Goal: Task Accomplishment & Management: Use online tool/utility

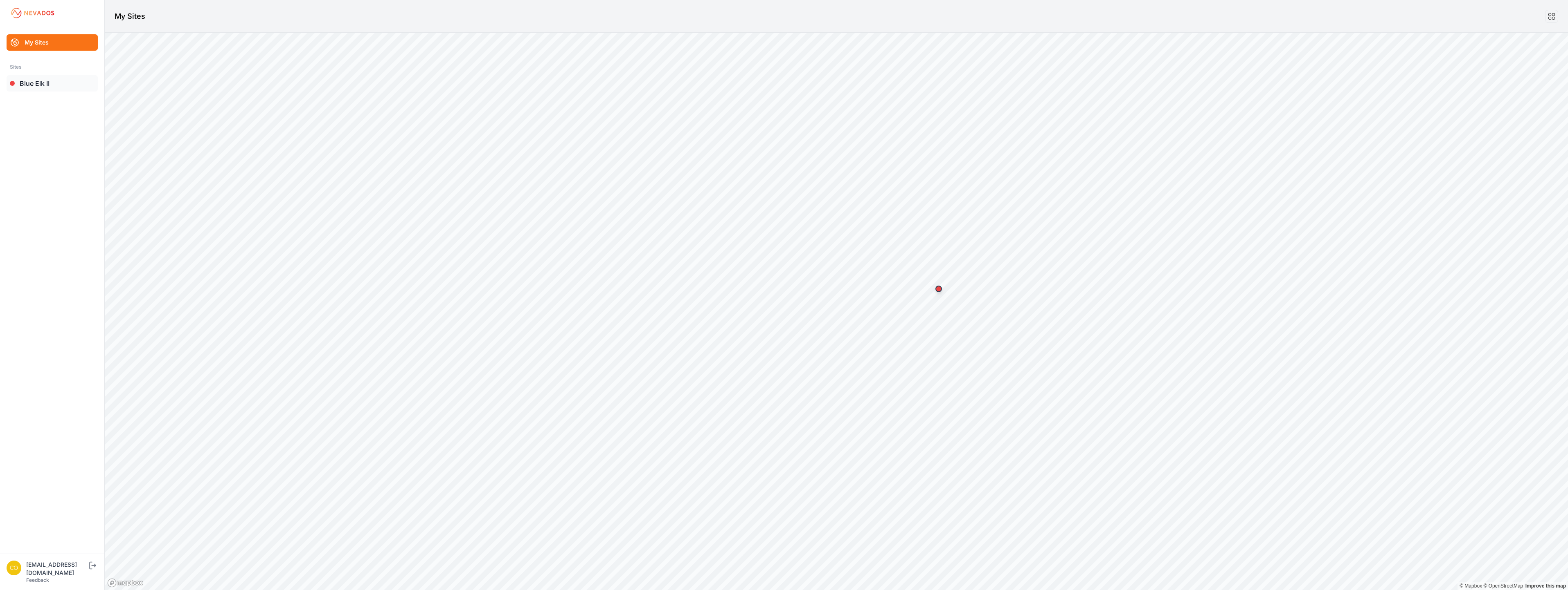
click at [35, 80] on link "Blue Elk II" at bounding box center [52, 83] width 92 height 16
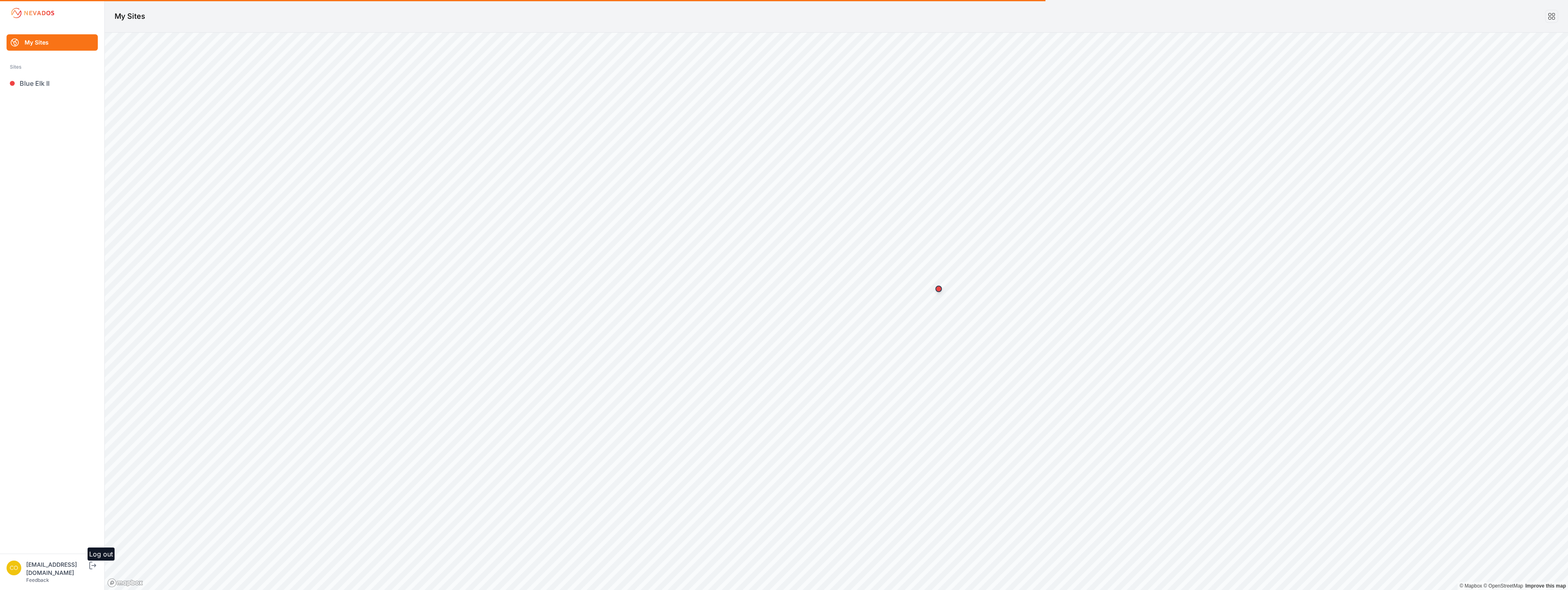
click at [98, 570] on icon "submit" at bounding box center [92, 566] width 10 height 10
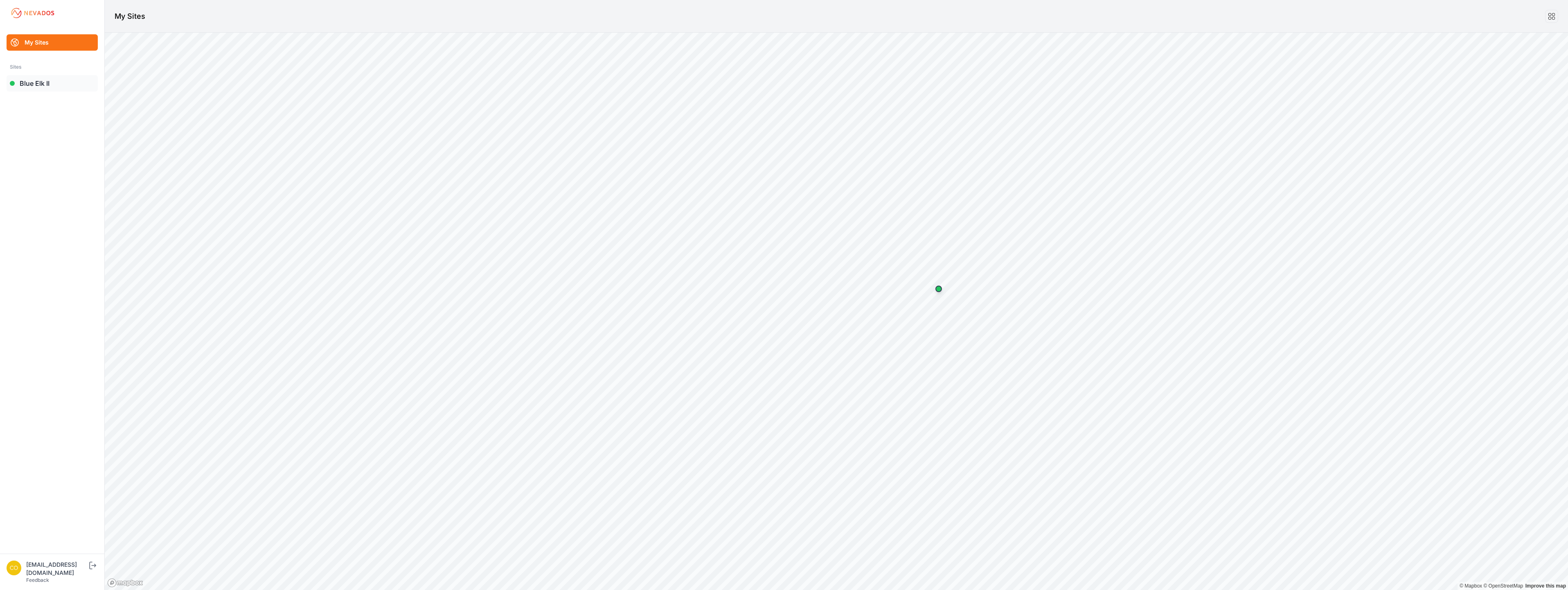
click at [40, 84] on link "Blue Elk II" at bounding box center [52, 83] width 92 height 16
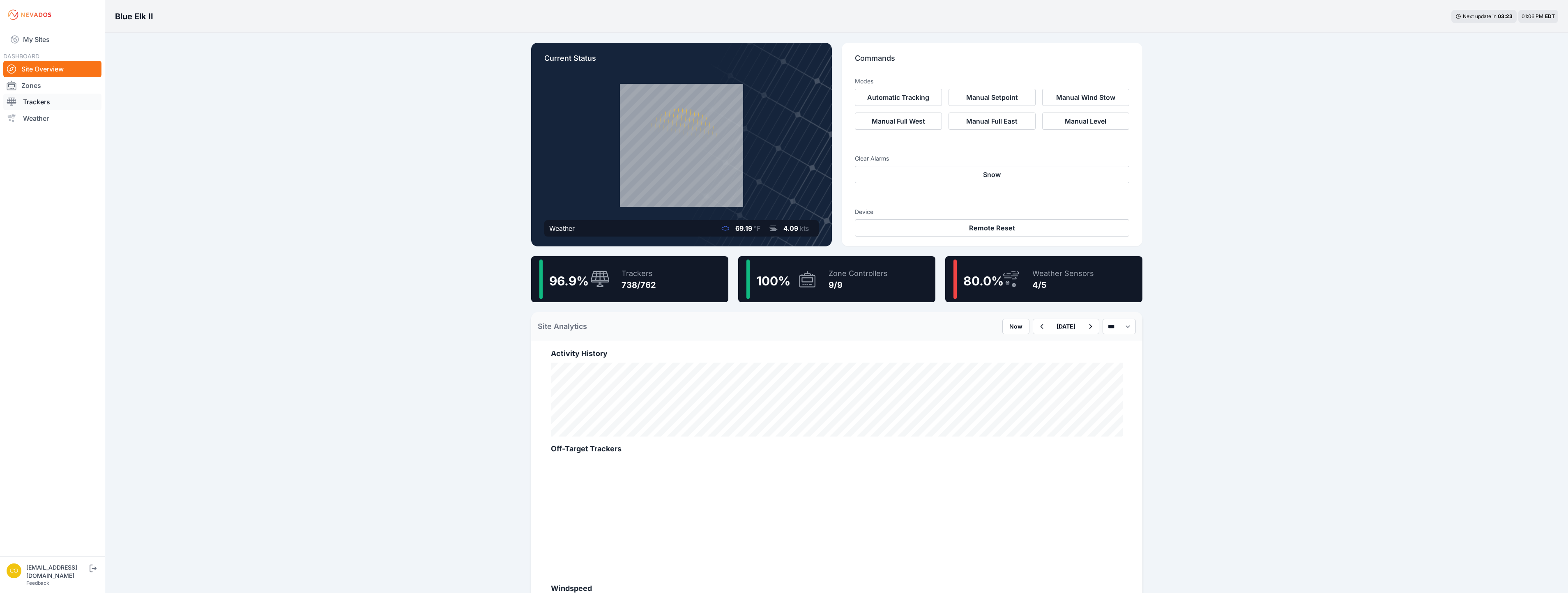
click at [41, 106] on link "Trackers" at bounding box center [53, 101] width 98 height 16
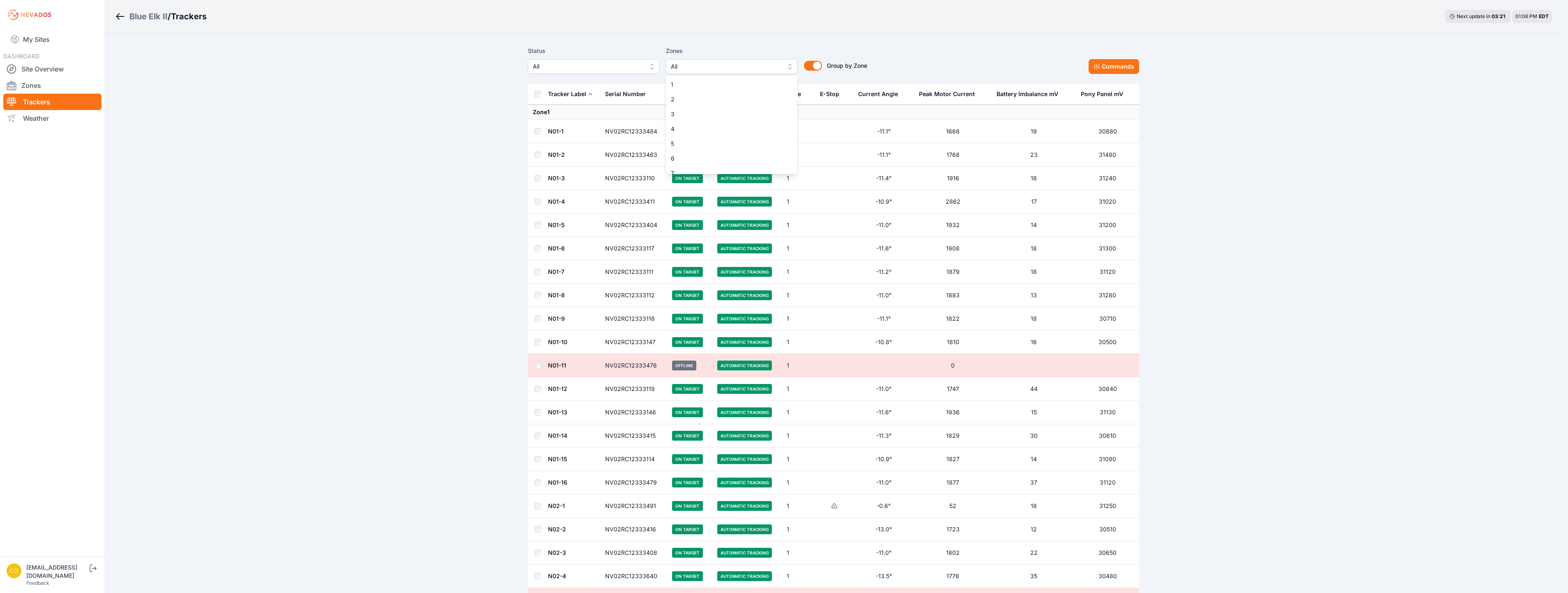
click at [785, 65] on button "All" at bounding box center [731, 66] width 131 height 15
click at [697, 117] on span "3" at bounding box center [730, 114] width 112 height 8
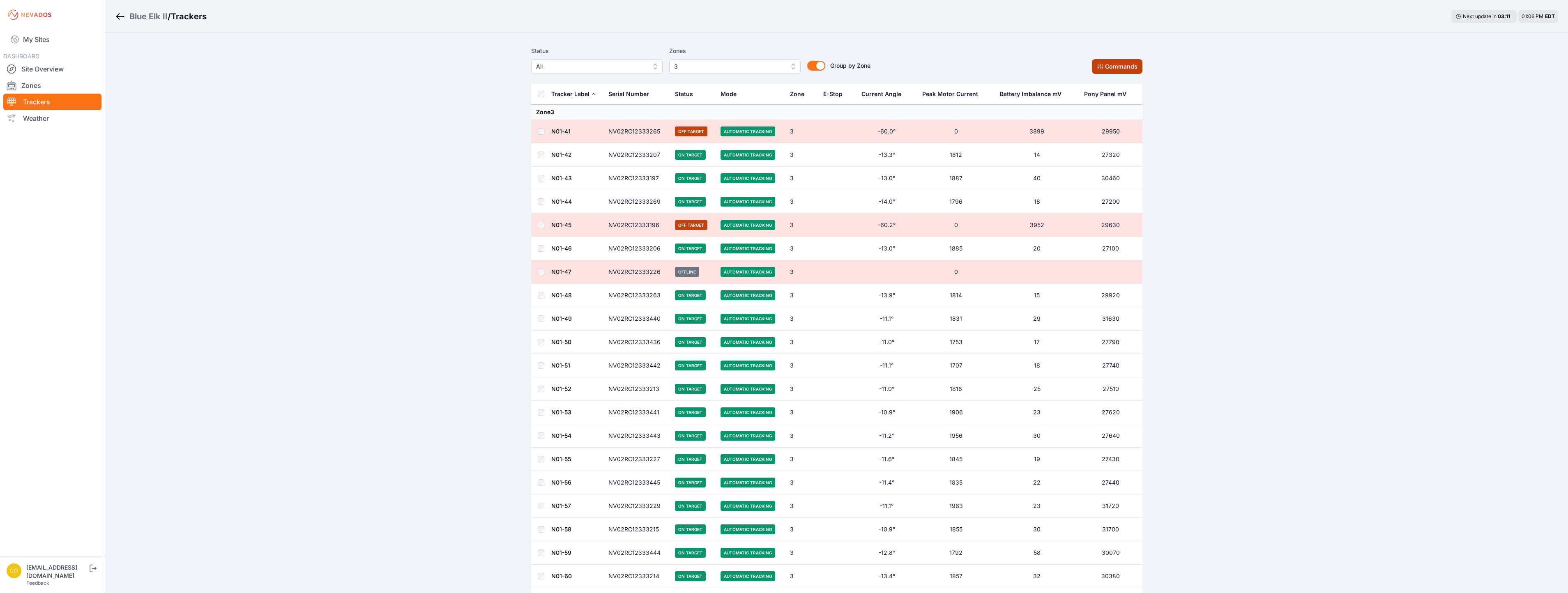
click at [1112, 64] on button "Commands" at bounding box center [1117, 66] width 51 height 15
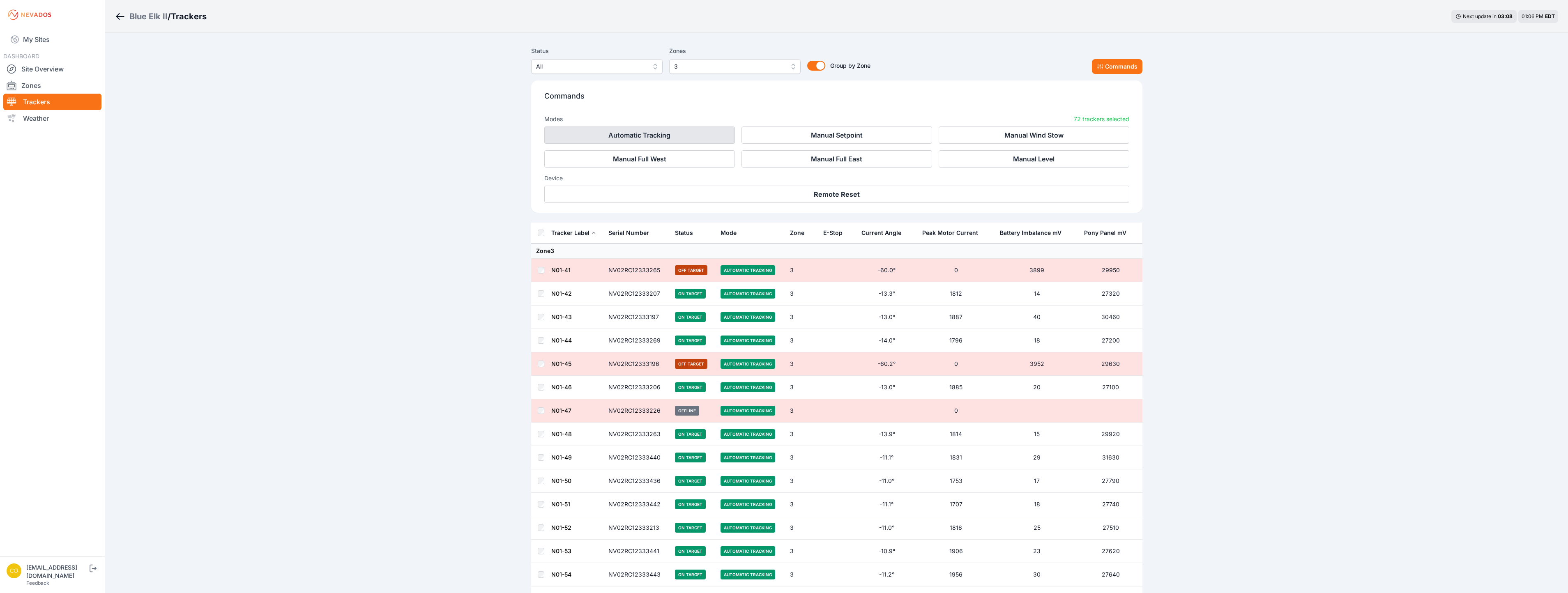
click at [659, 138] on button "Automatic Tracking" at bounding box center [640, 135] width 191 height 18
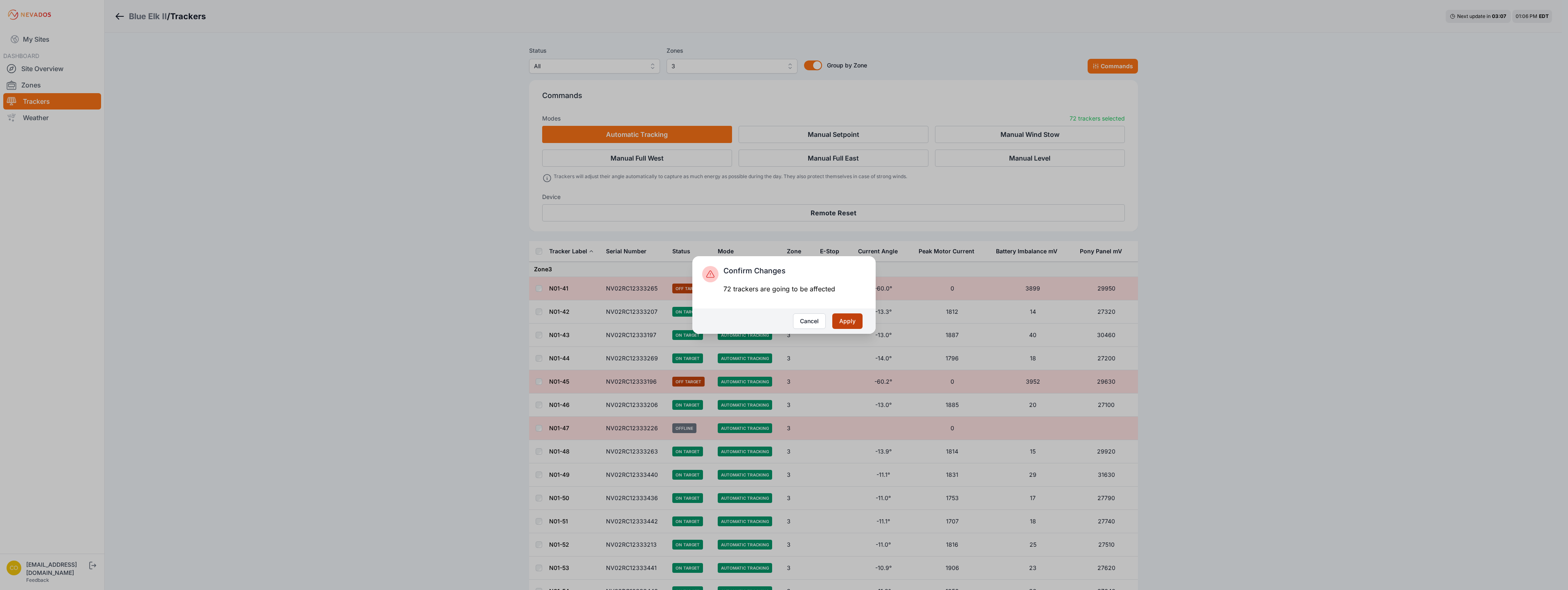
click at [852, 319] on button "Apply" at bounding box center [847, 321] width 30 height 15
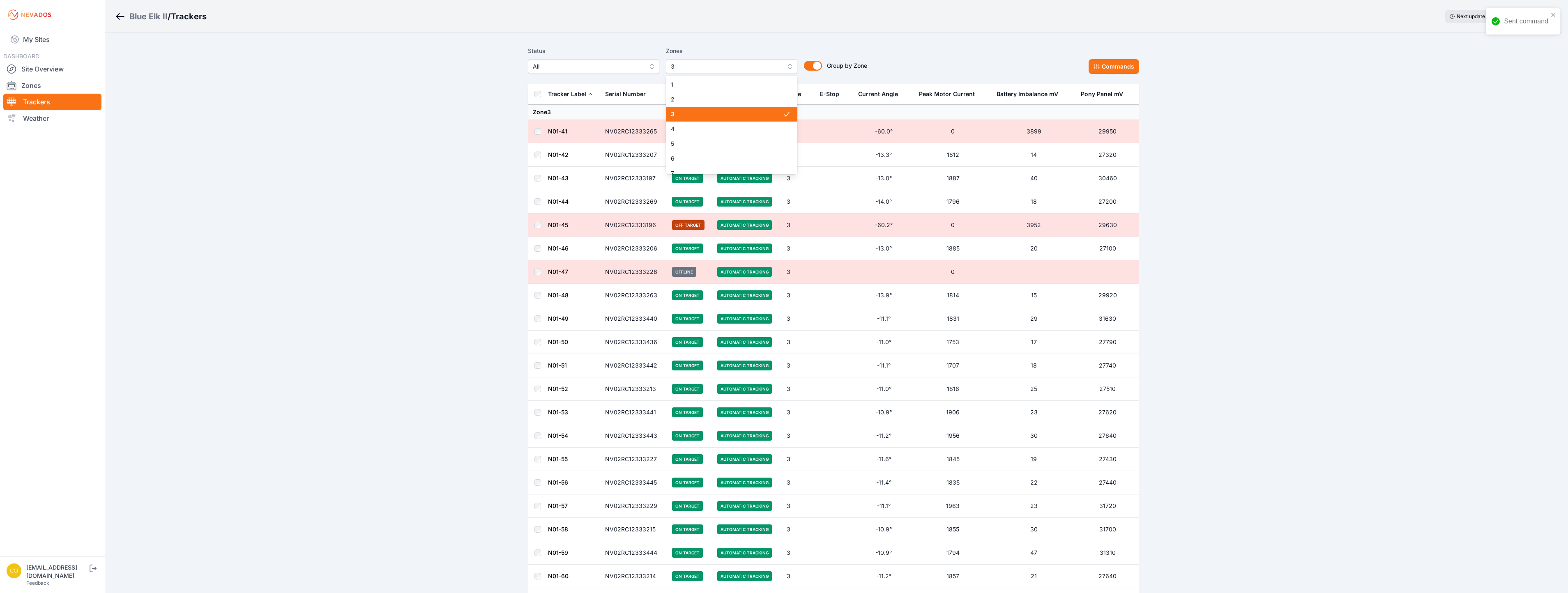
click at [699, 65] on span "3" at bounding box center [725, 67] width 110 height 10
click at [681, 131] on span "4" at bounding box center [730, 129] width 112 height 8
click at [681, 115] on span "3" at bounding box center [730, 114] width 112 height 8
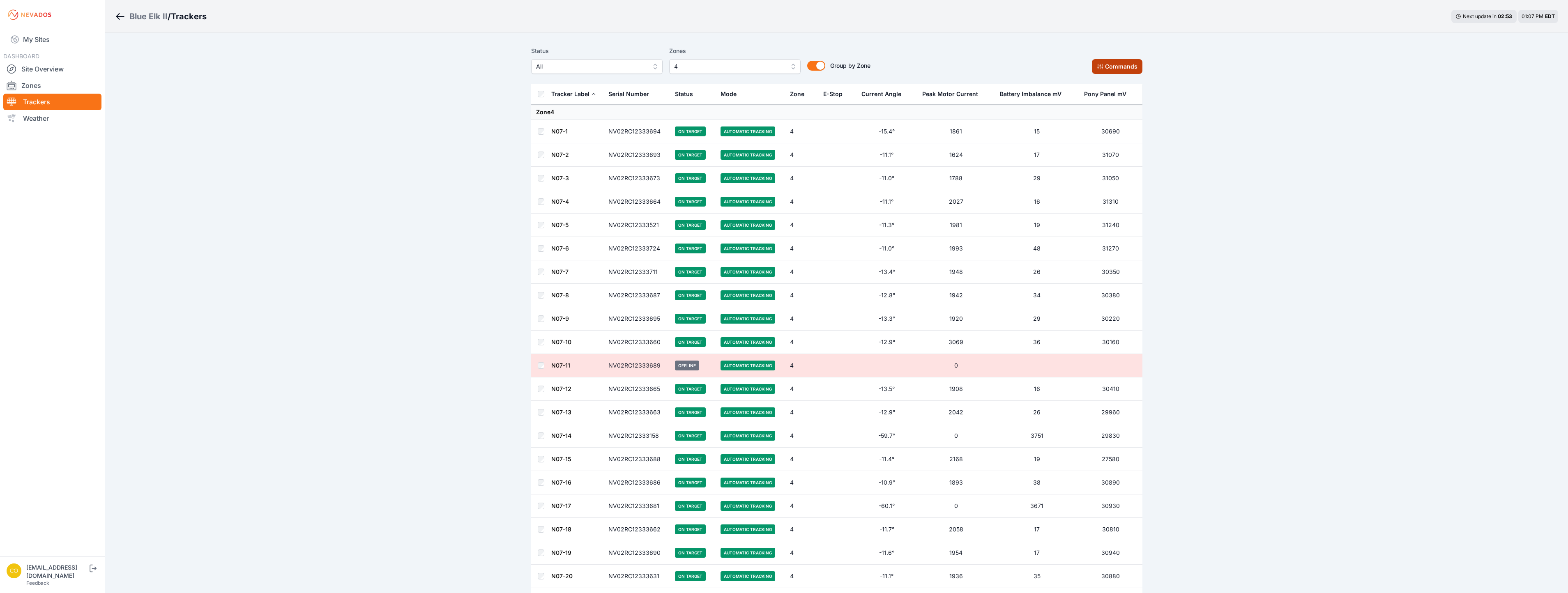
click at [1108, 65] on button "Commands" at bounding box center [1117, 66] width 51 height 15
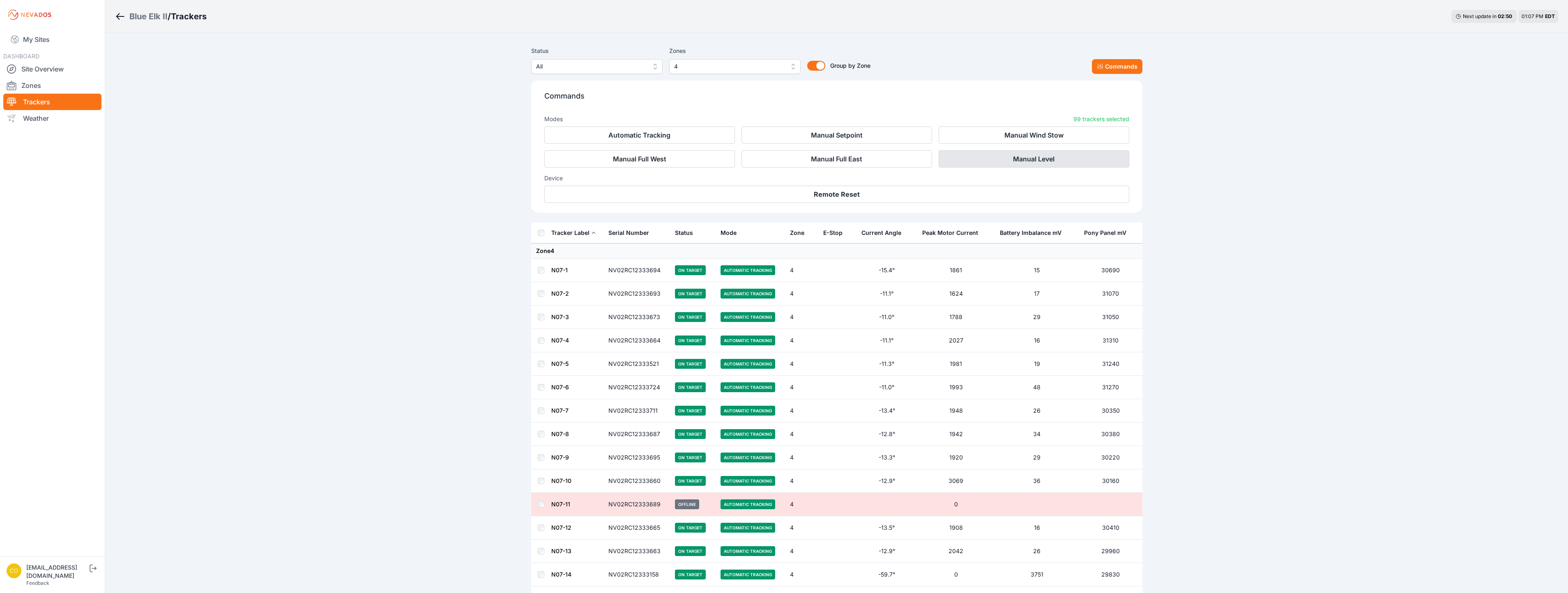
click at [993, 156] on button "Manual Level" at bounding box center [1034, 159] width 191 height 18
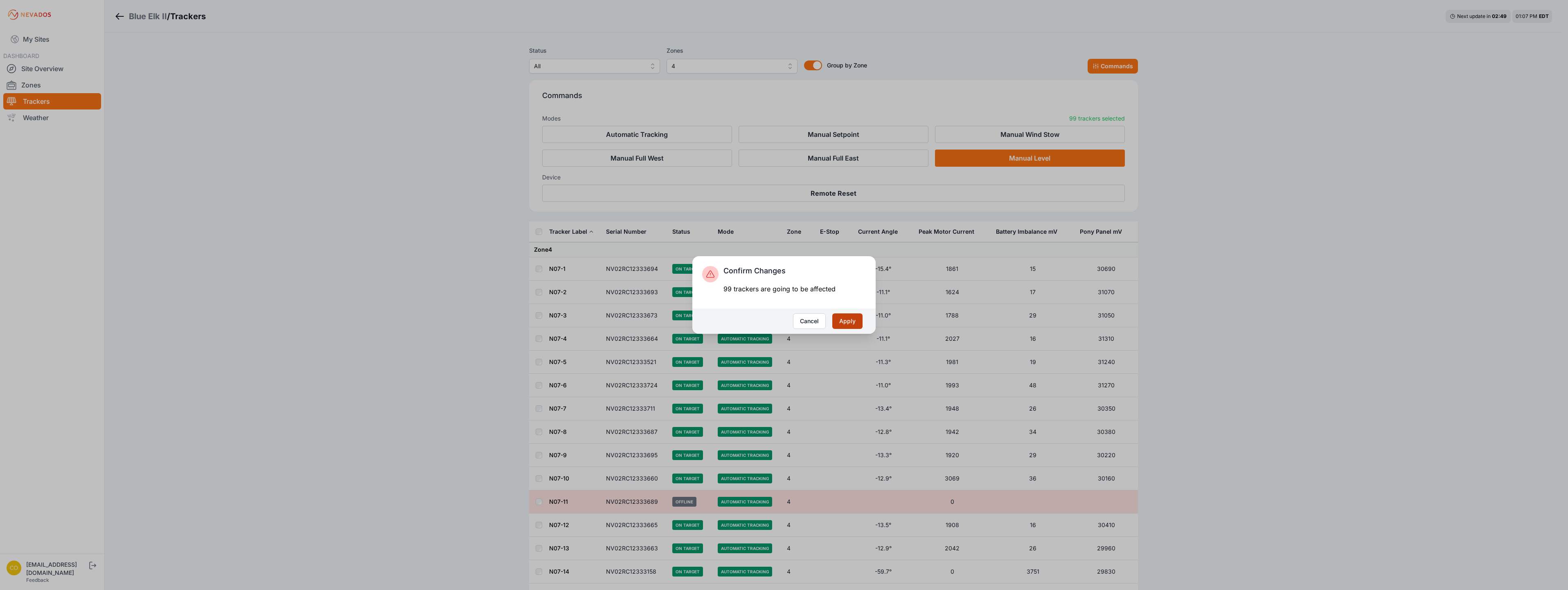
click at [846, 324] on button "Apply" at bounding box center [847, 321] width 30 height 15
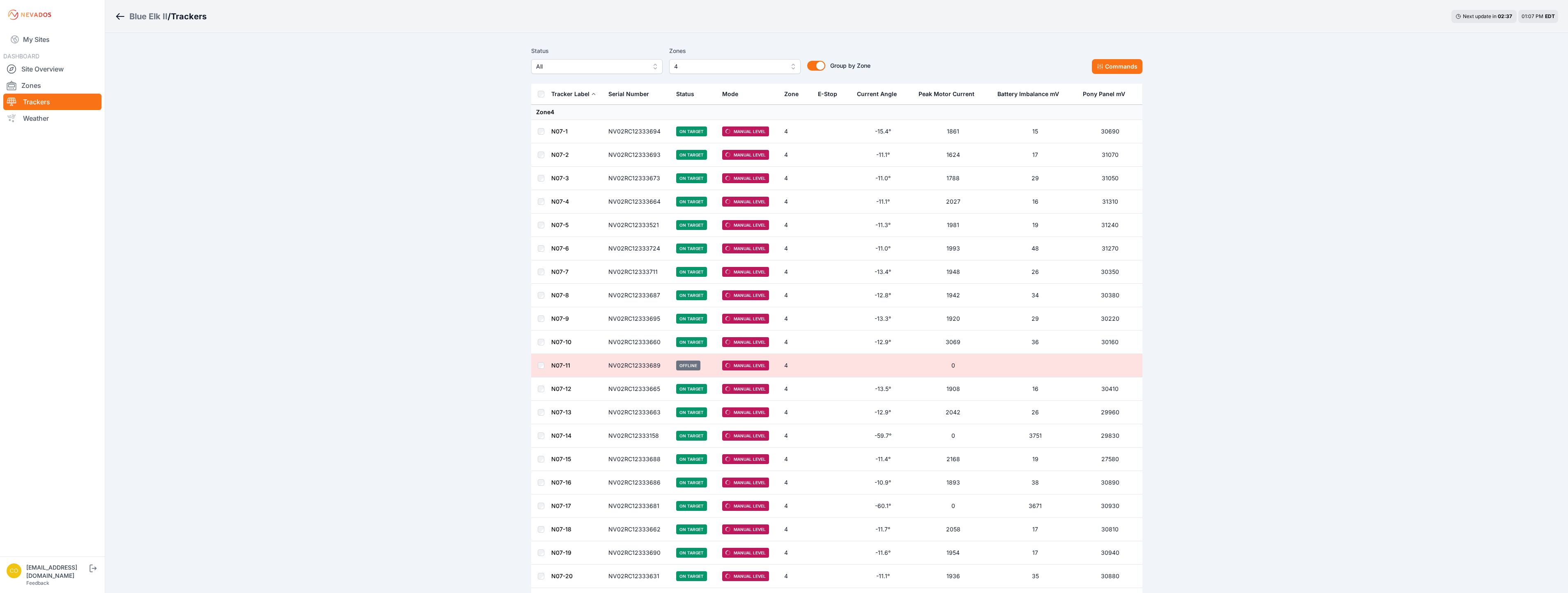
click at [792, 69] on button "4" at bounding box center [735, 66] width 131 height 15
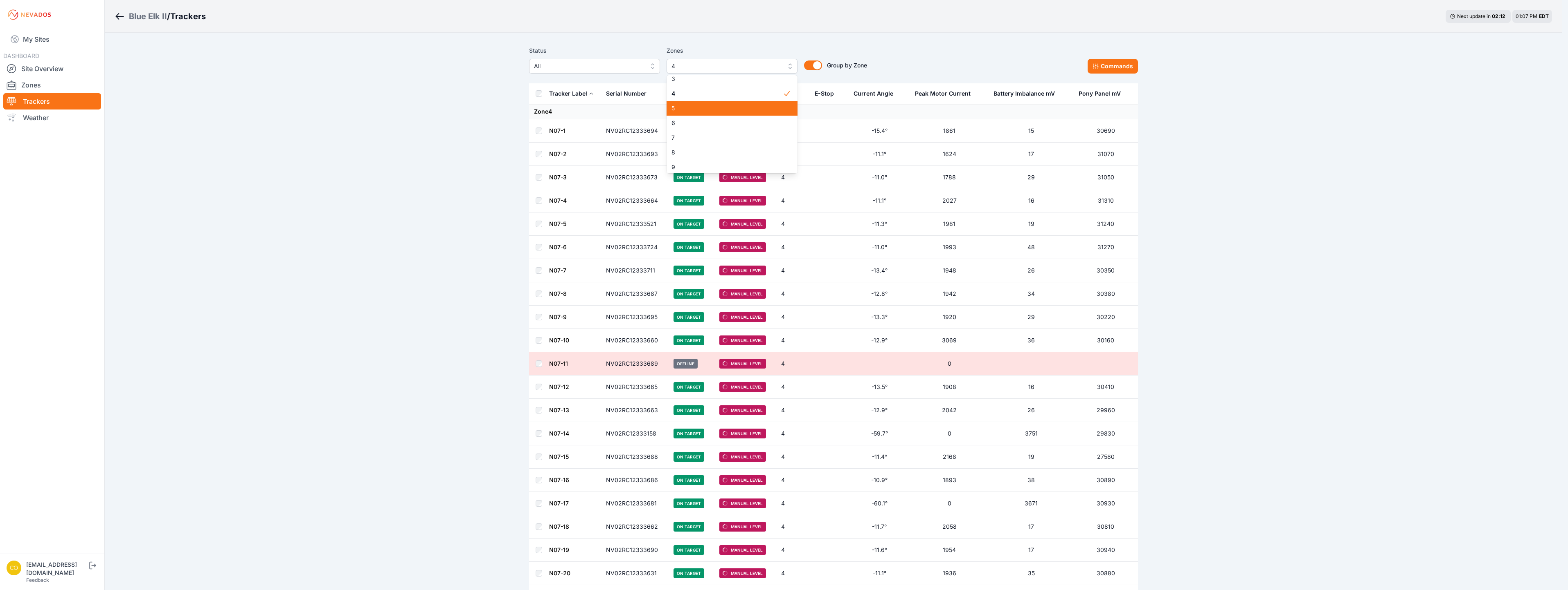
scroll to position [38, 0]
